Goal: Transaction & Acquisition: Purchase product/service

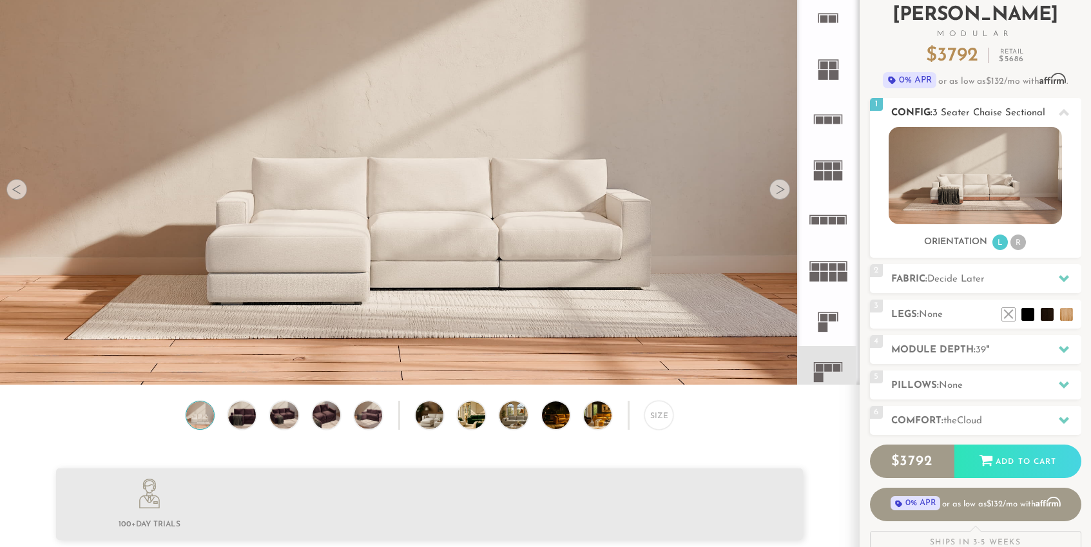
scroll to position [100, 0]
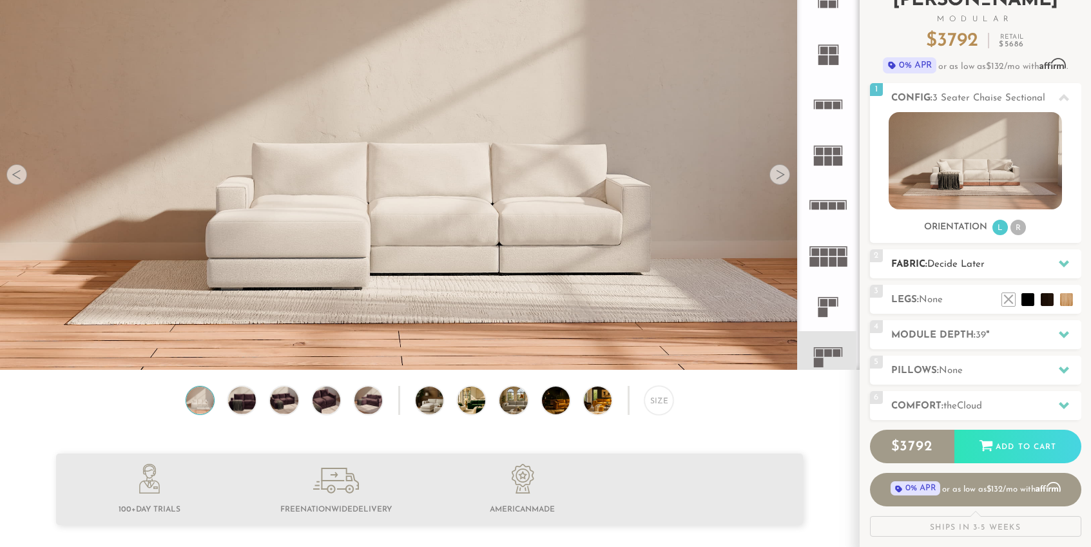
click at [946, 263] on span "Decide Later" at bounding box center [956, 265] width 57 height 10
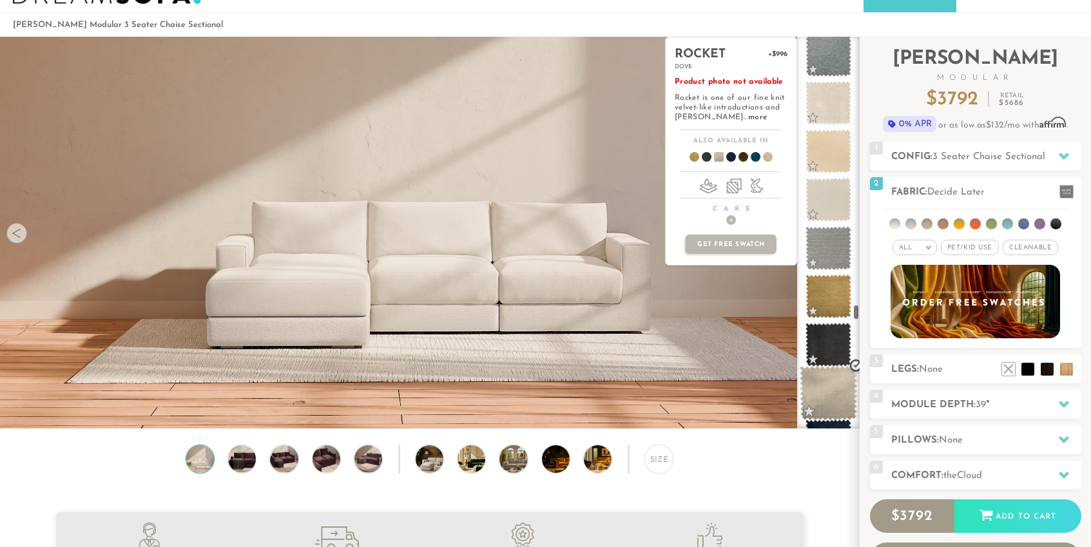
scroll to position [7217, 0]
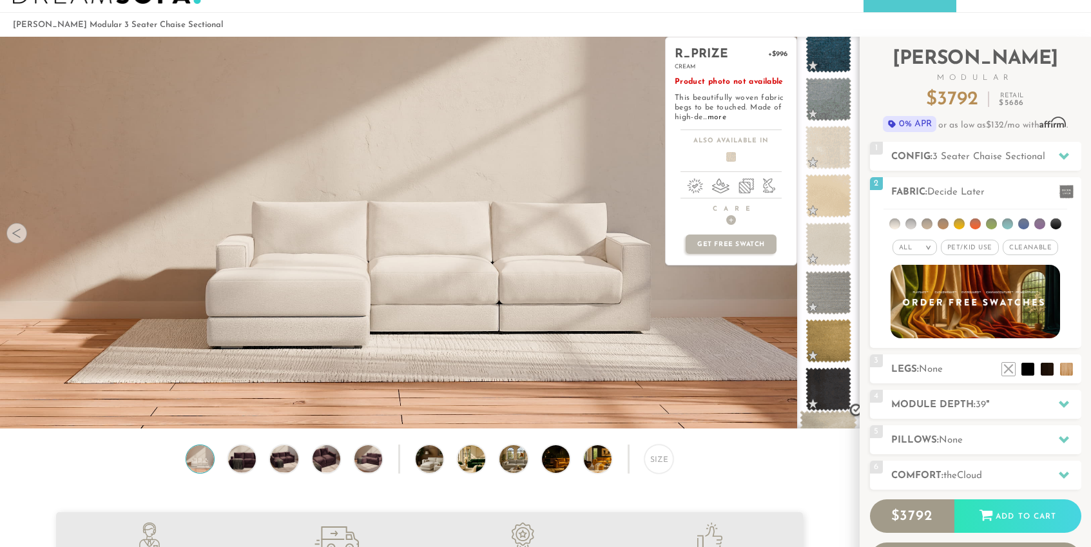
click at [826, 152] on span at bounding box center [829, 148] width 46 height 44
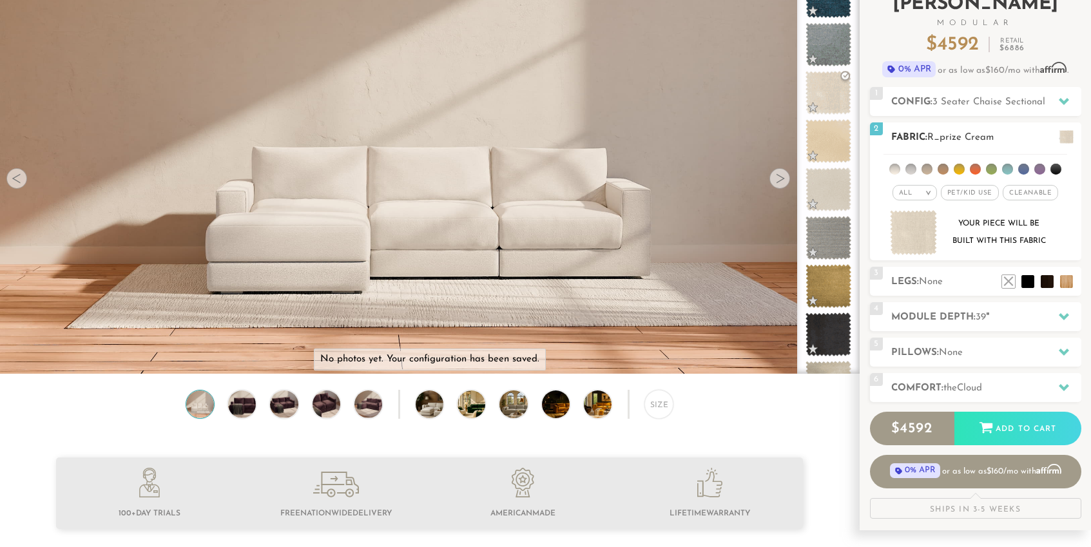
scroll to position [108, 0]
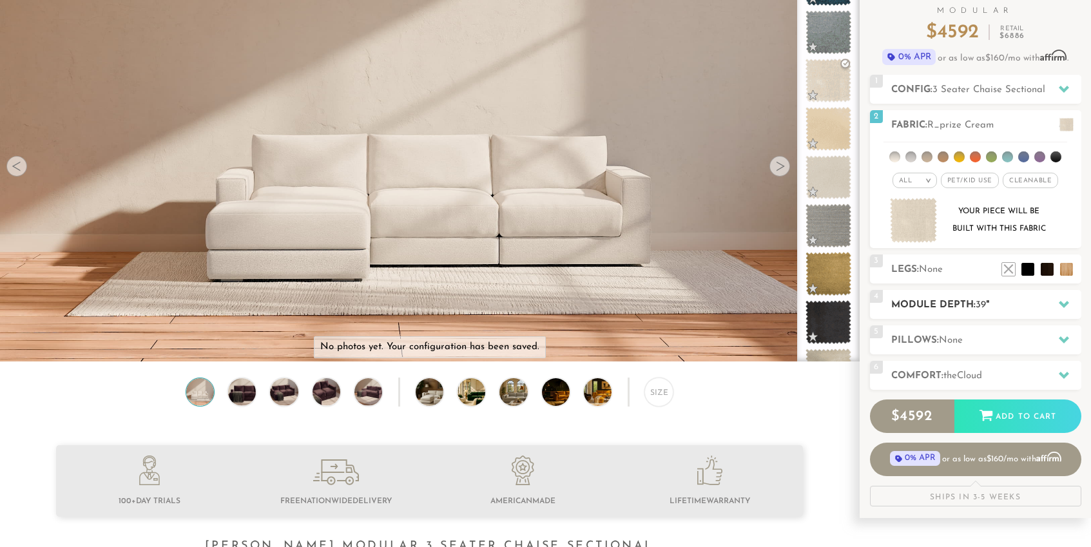
click at [1011, 302] on h2 "Module Depth: 39 "" at bounding box center [986, 305] width 190 height 15
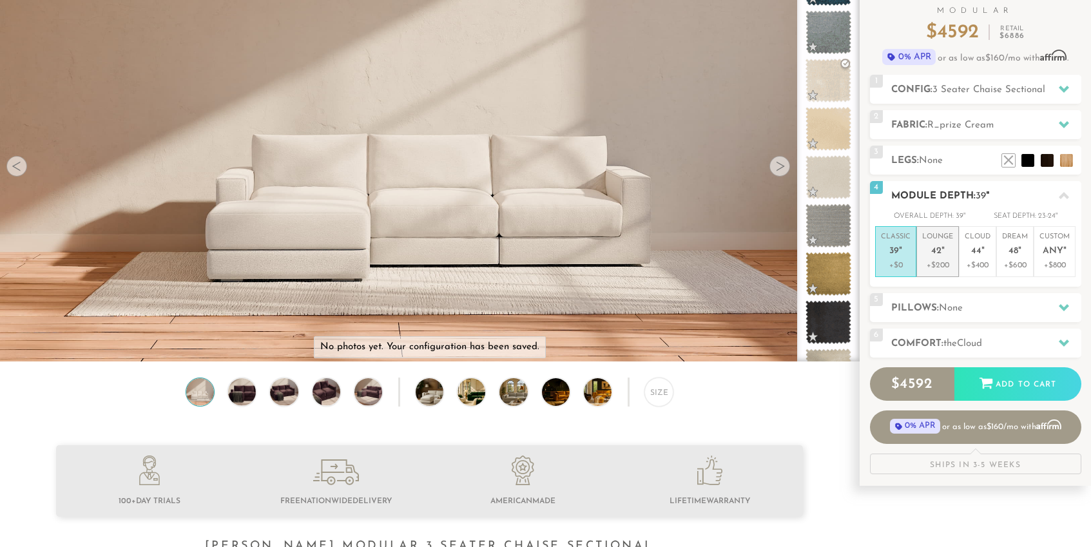
click at [940, 252] on span "42" at bounding box center [936, 251] width 10 height 11
click at [983, 304] on h2 "Pillows: None" at bounding box center [986, 308] width 190 height 15
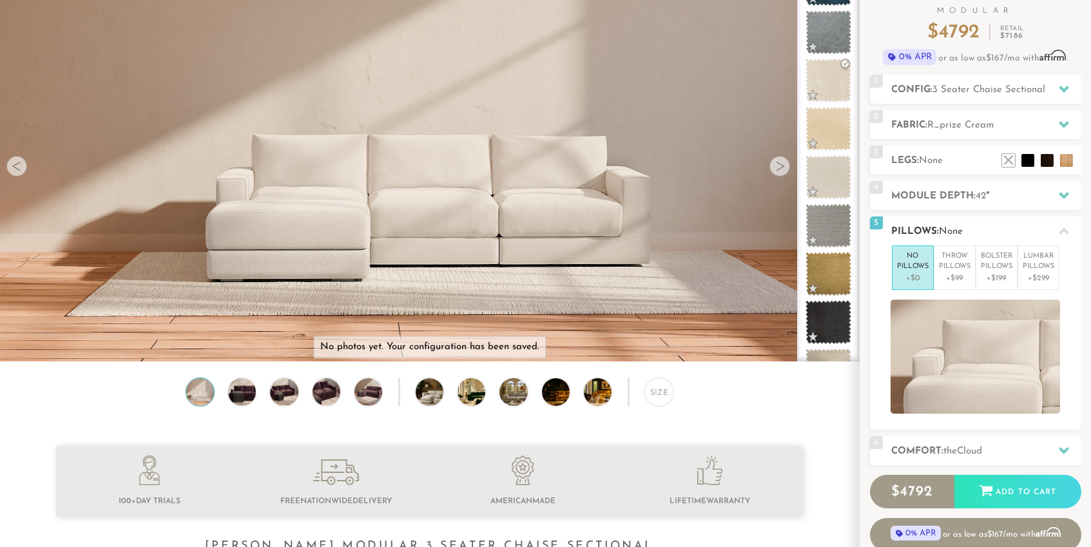
click at [918, 273] on p "+$0" at bounding box center [913, 279] width 32 height 12
click at [964, 448] on span "Cloud" at bounding box center [969, 452] width 25 height 10
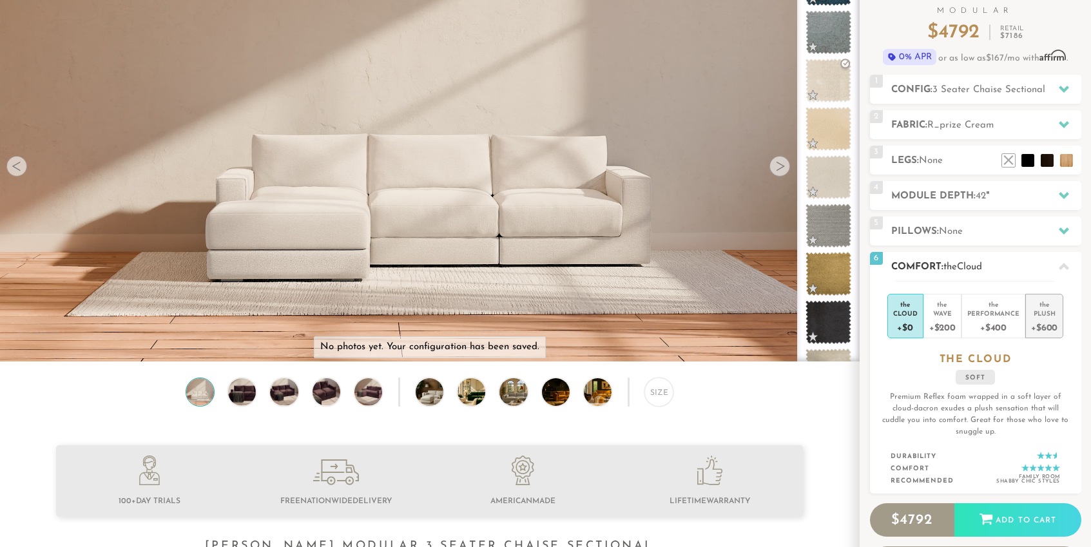
click at [1047, 308] on div "the" at bounding box center [1044, 302] width 26 height 13
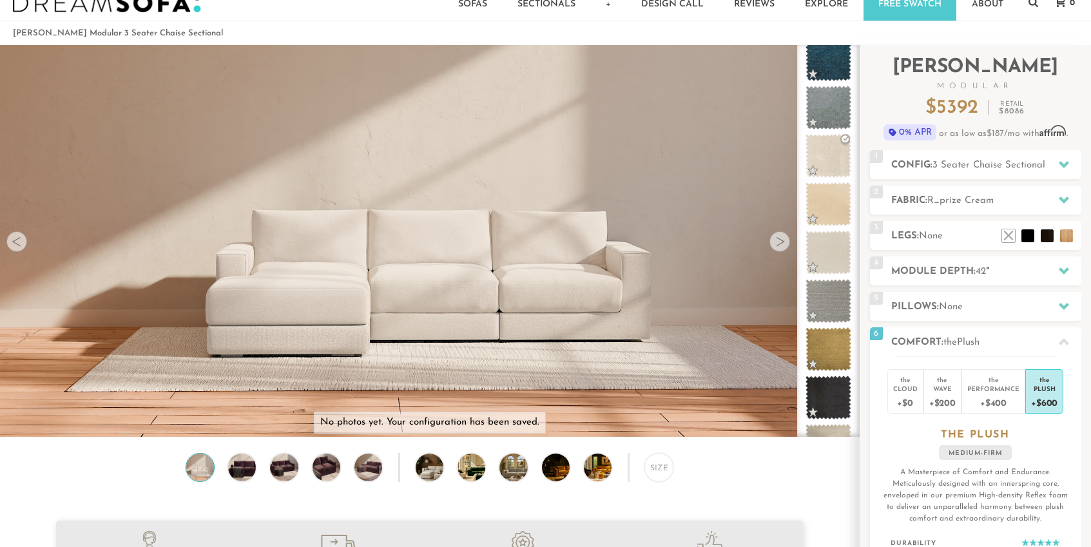
scroll to position [19, 0]
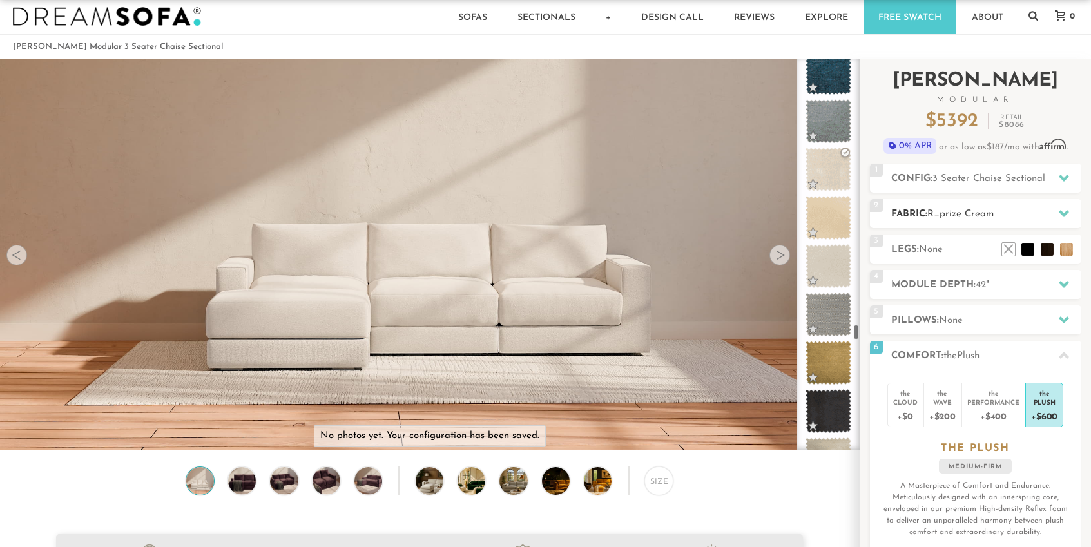
click at [960, 209] on span "R_prize Cream" at bounding box center [961, 214] width 66 height 10
